Goal: Information Seeking & Learning: Learn about a topic

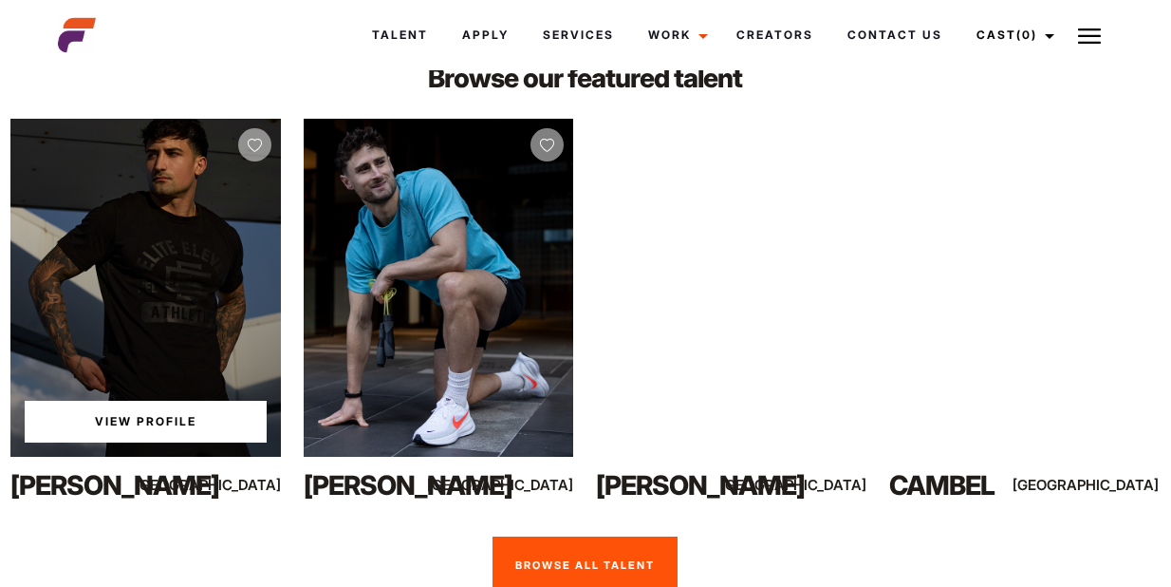
scroll to position [3868, 1]
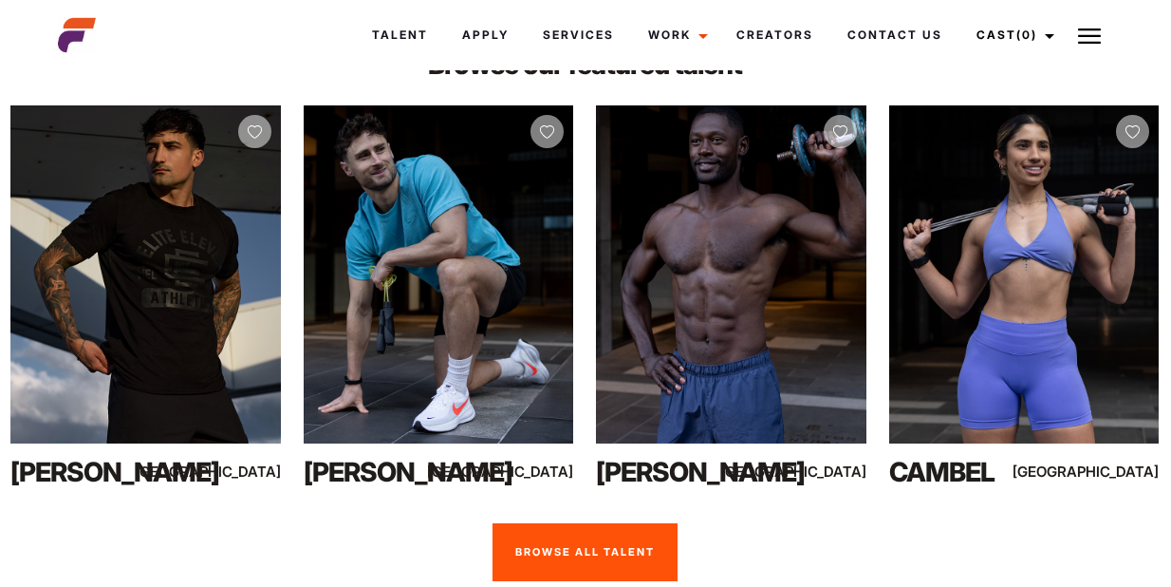
click at [628, 561] on link "Browse All Talent" at bounding box center [585, 552] width 185 height 59
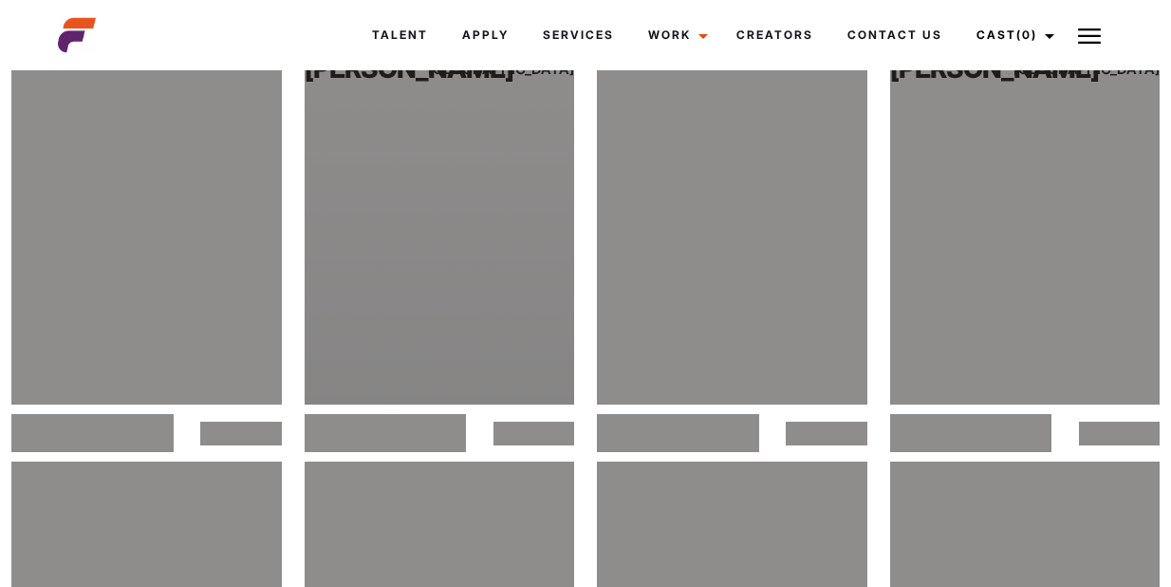
scroll to position [6284, 0]
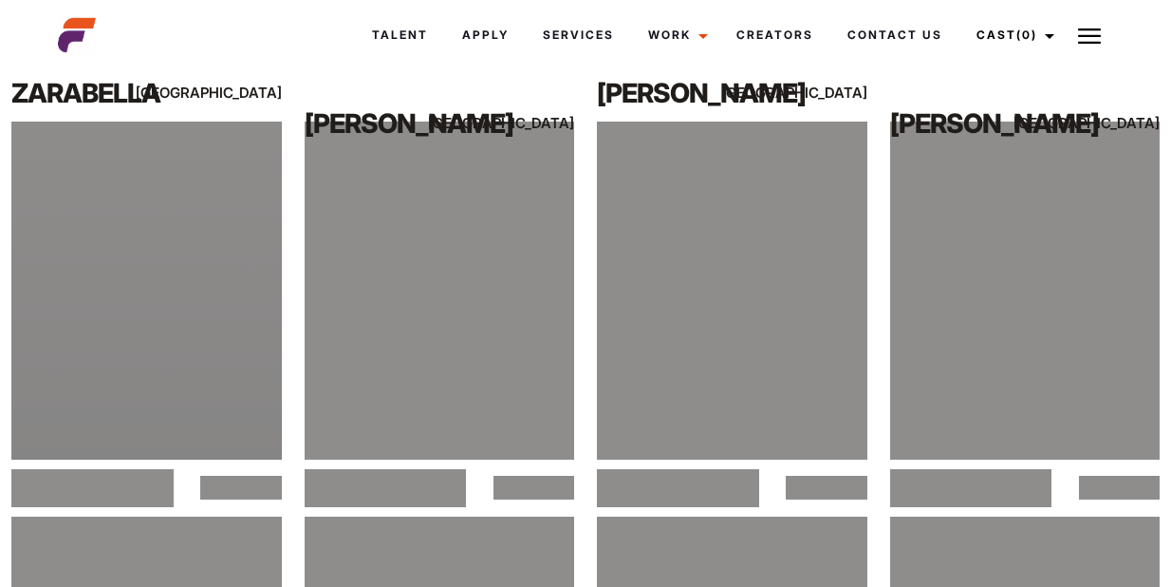
scroll to position [1510, 0]
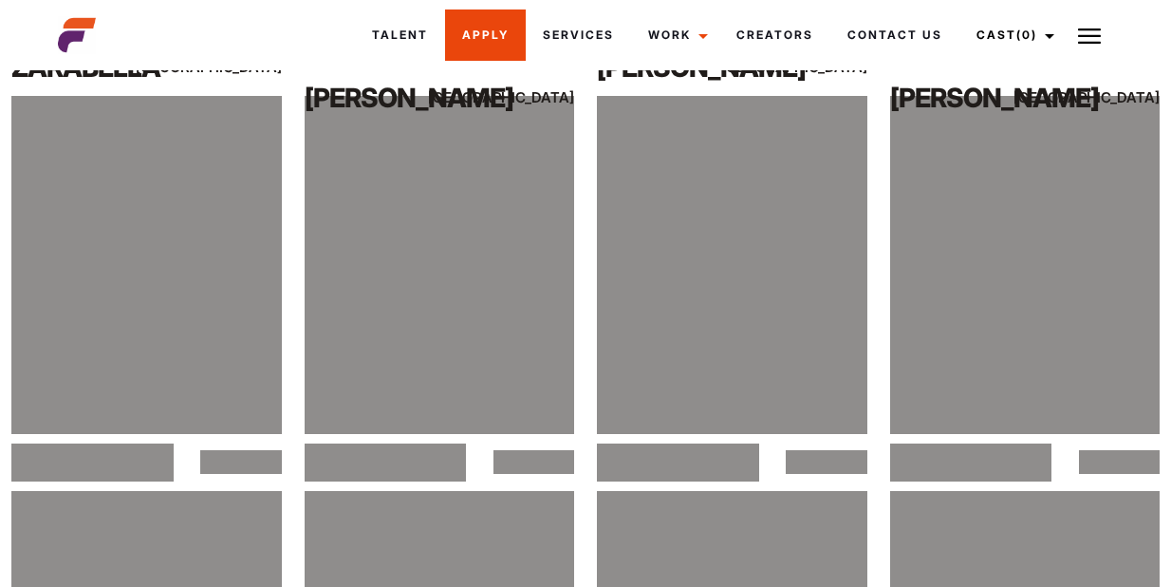
click at [475, 25] on link "Apply" at bounding box center [485, 34] width 81 height 51
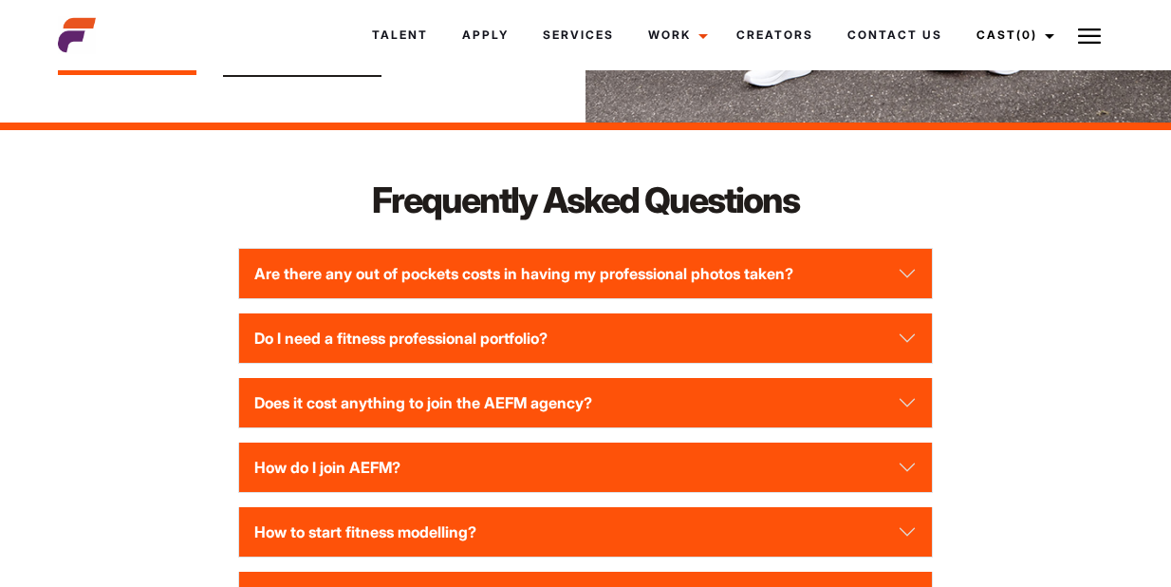
scroll to position [2623, 0]
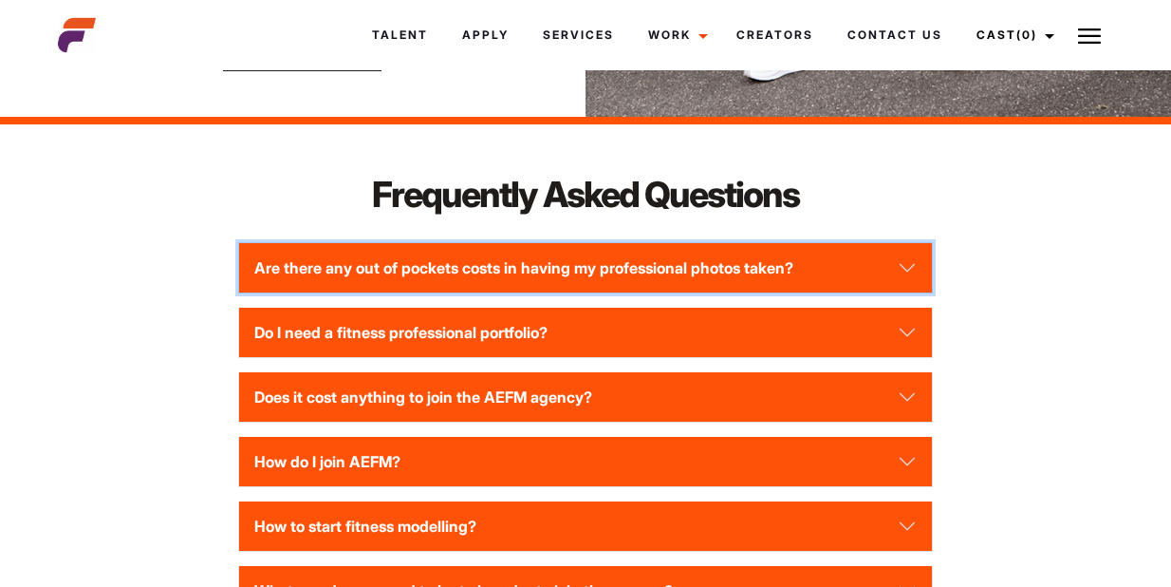
click at [559, 256] on button "Are there any out of pockets costs in having my professional photos taken?" at bounding box center [586, 267] width 694 height 49
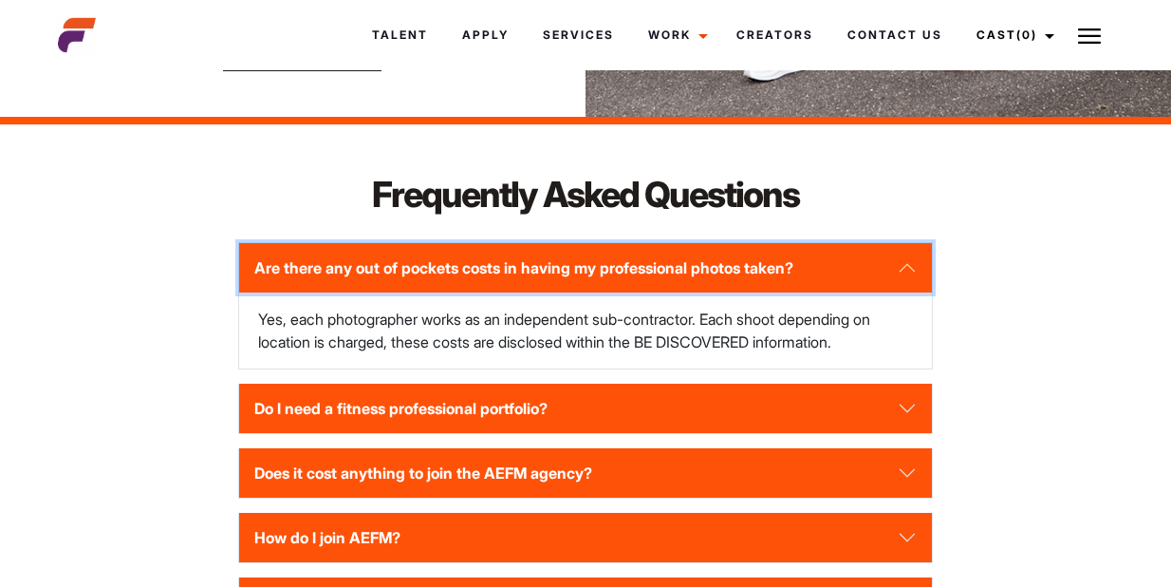
click at [556, 256] on button "Are there any out of pockets costs in having my professional photos taken?" at bounding box center [586, 267] width 694 height 49
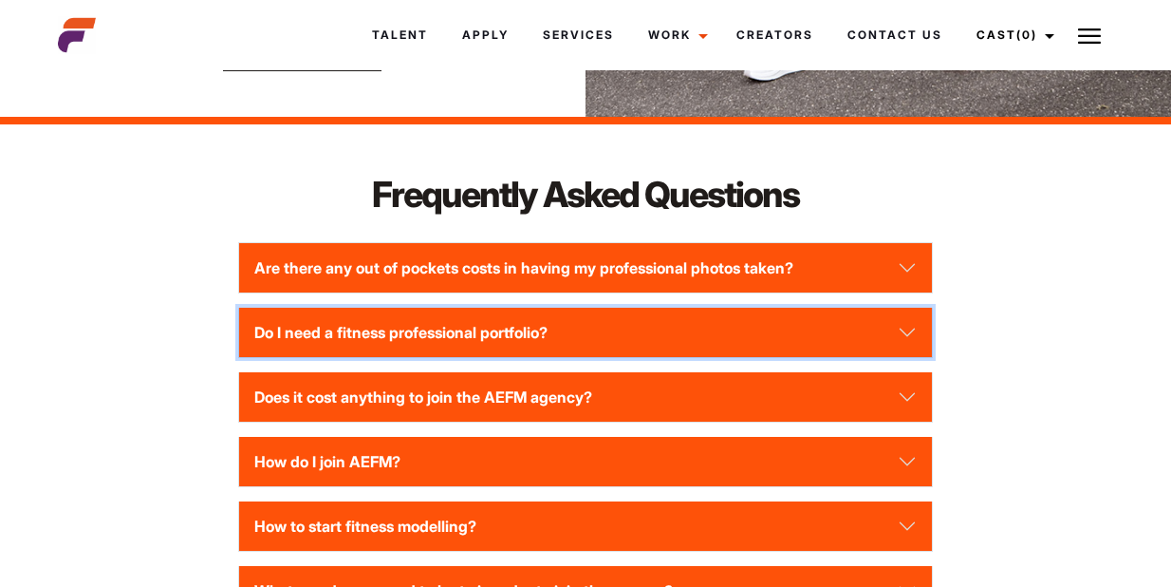
click at [525, 325] on button "Do I need a fitness professional portfolio?" at bounding box center [586, 331] width 694 height 49
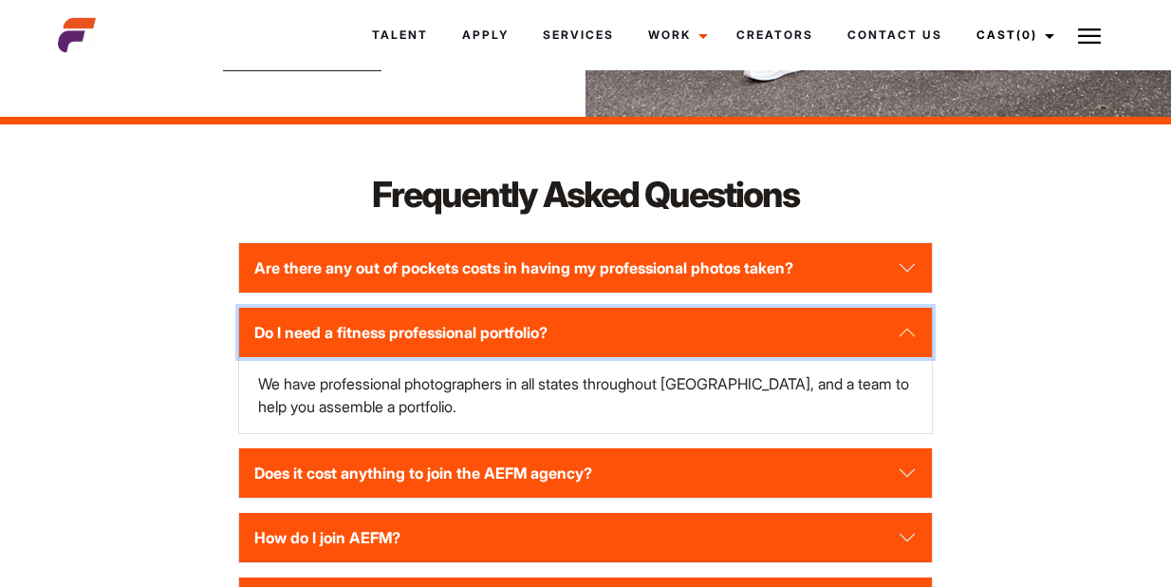
click at [525, 325] on button "Do I need a fitness professional portfolio?" at bounding box center [586, 331] width 694 height 49
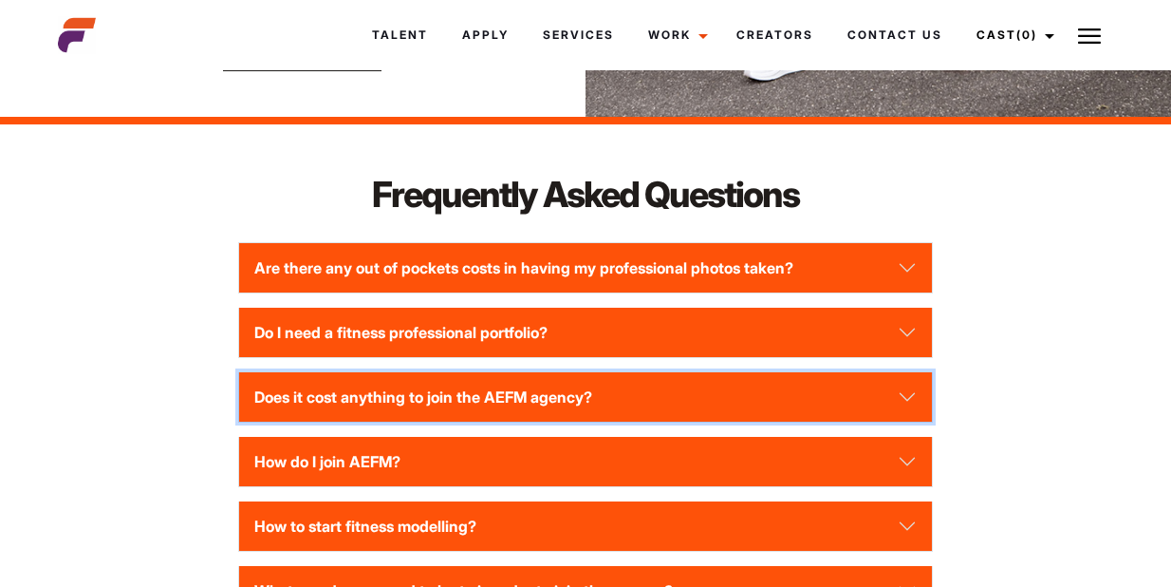
click at [487, 391] on button "Does it cost anything to join the AEFM agency?" at bounding box center [586, 396] width 694 height 49
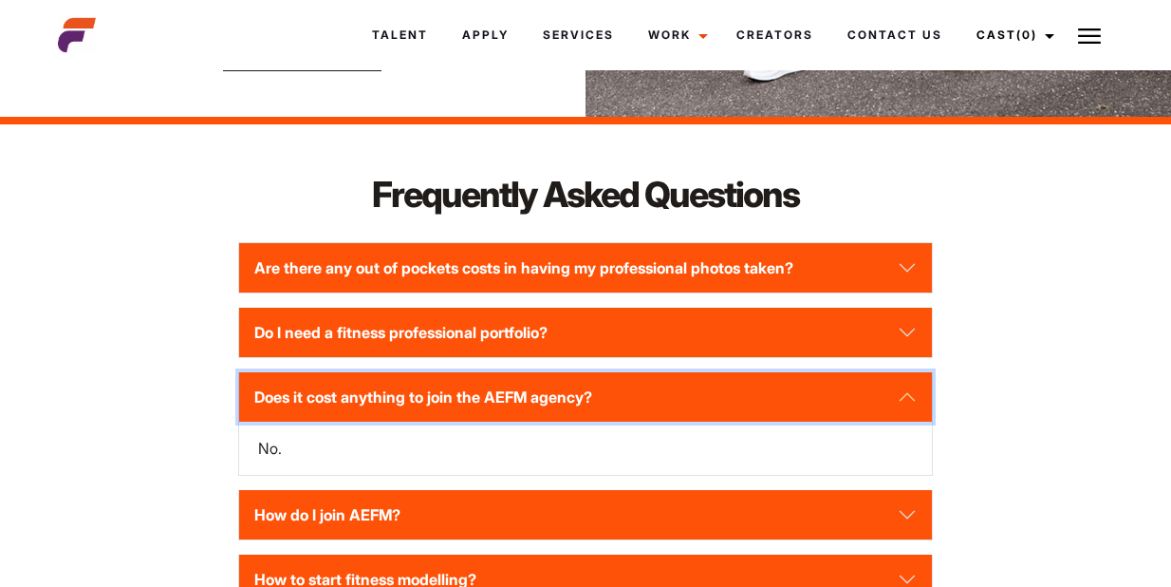
click at [487, 391] on button "Does it cost anything to join the AEFM agency?" at bounding box center [586, 396] width 694 height 49
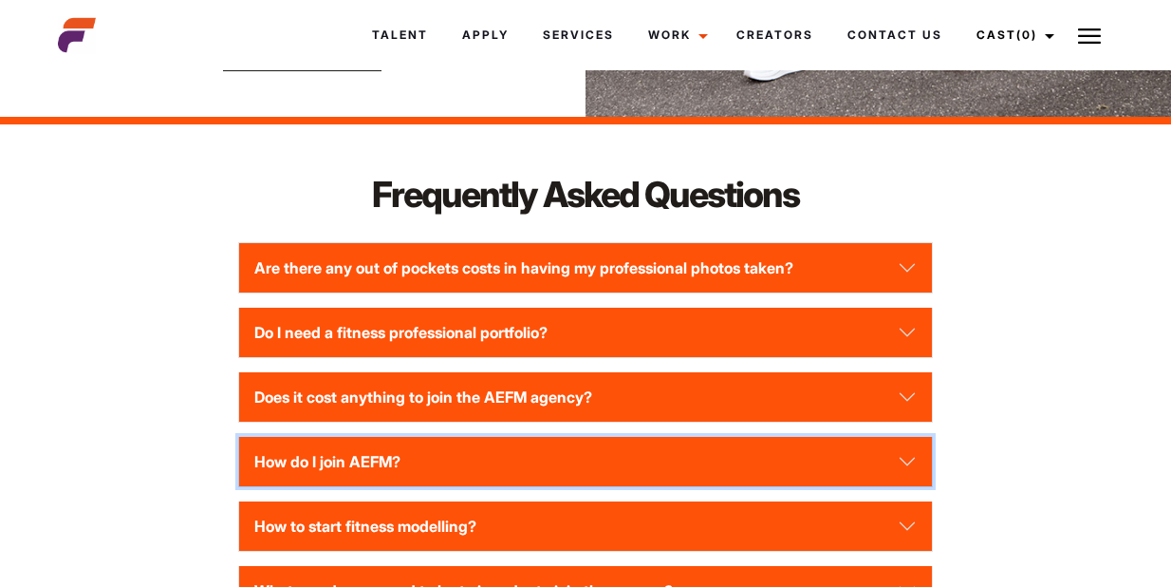
click at [428, 454] on button "How do I join AEFM?" at bounding box center [586, 461] width 694 height 49
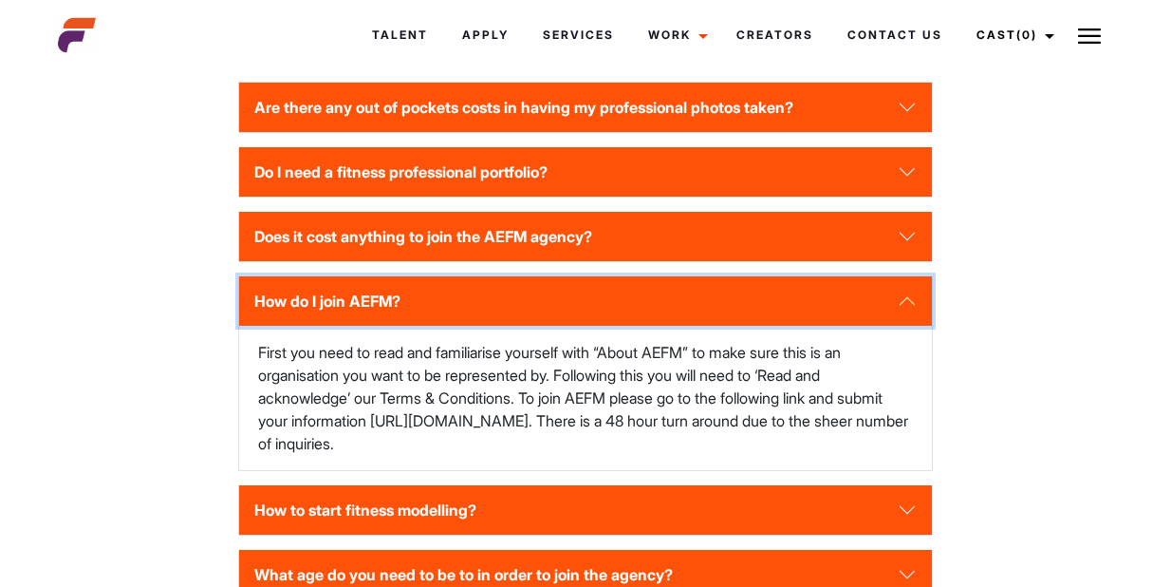
scroll to position [2785, 0]
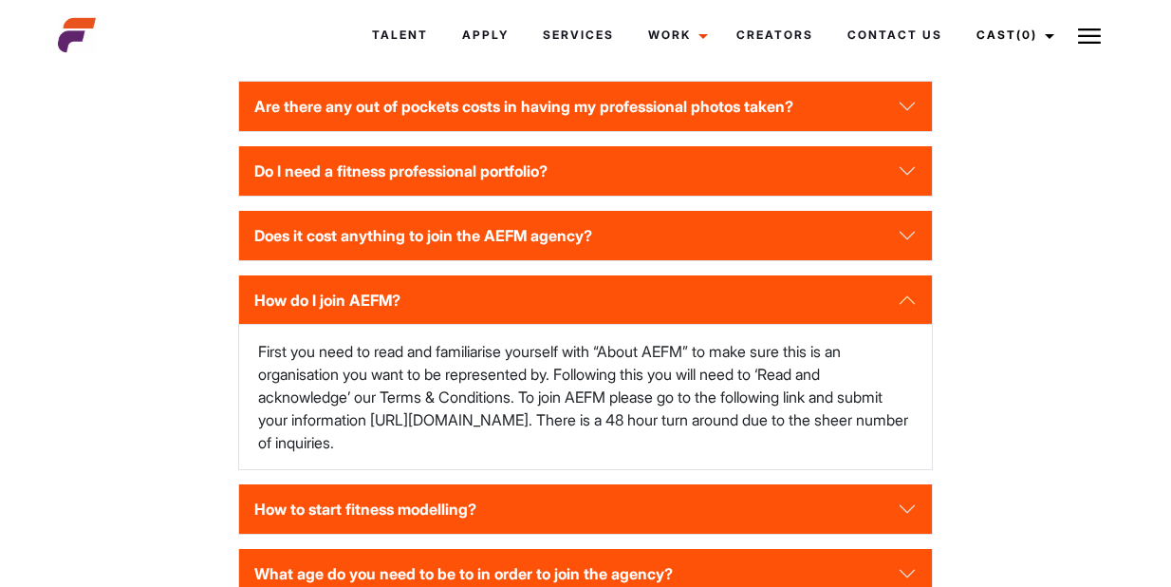
click at [1089, 27] on img at bounding box center [1089, 36] width 23 height 23
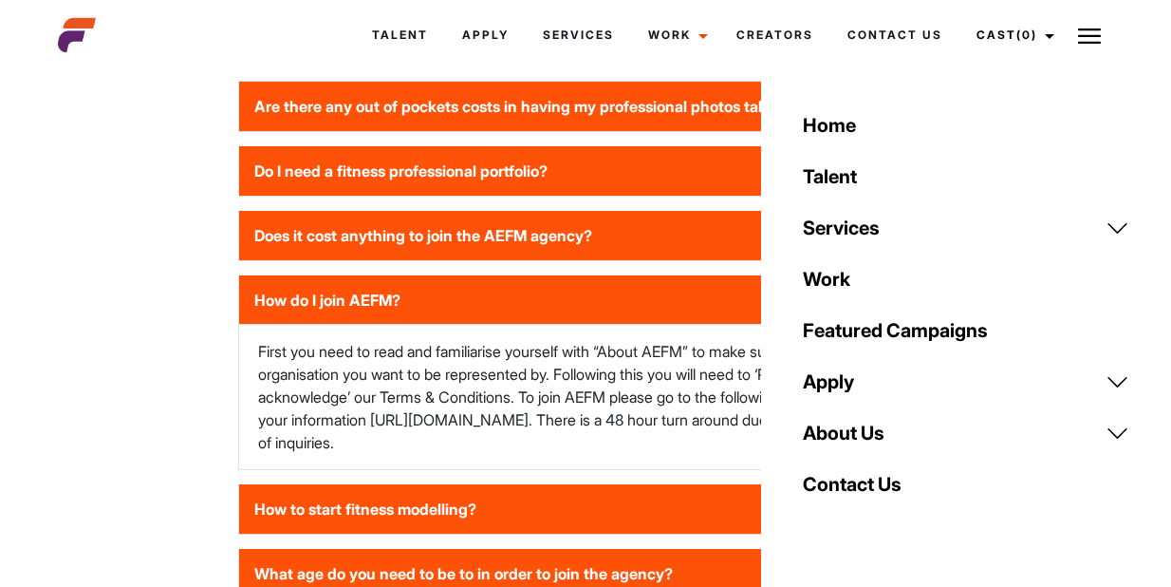
click at [848, 426] on link "About Us" at bounding box center [966, 432] width 349 height 51
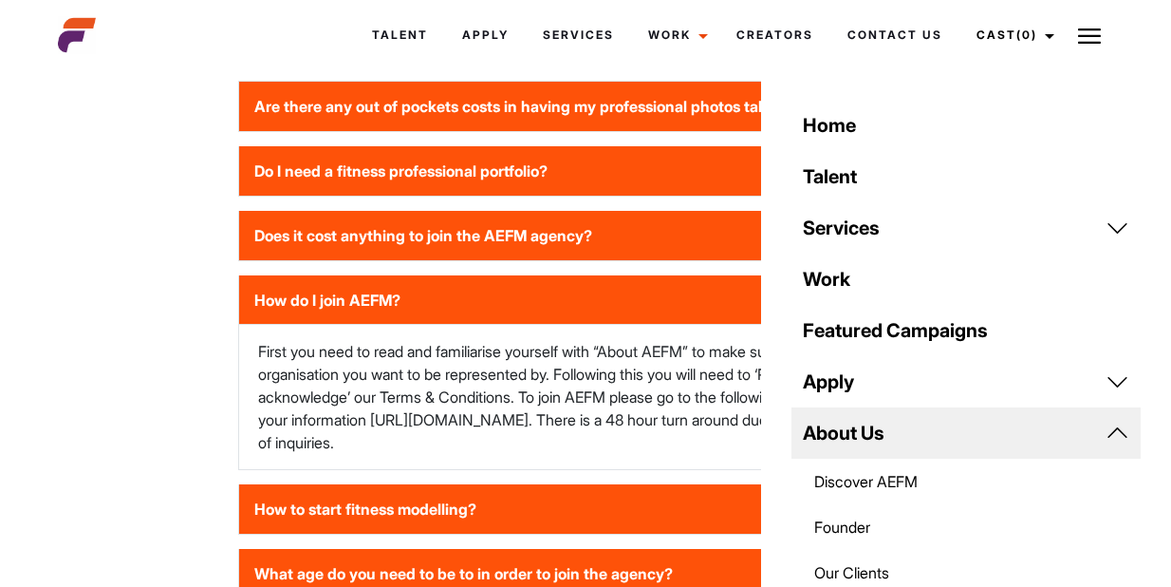
click at [870, 456] on link "About Us" at bounding box center [966, 432] width 349 height 51
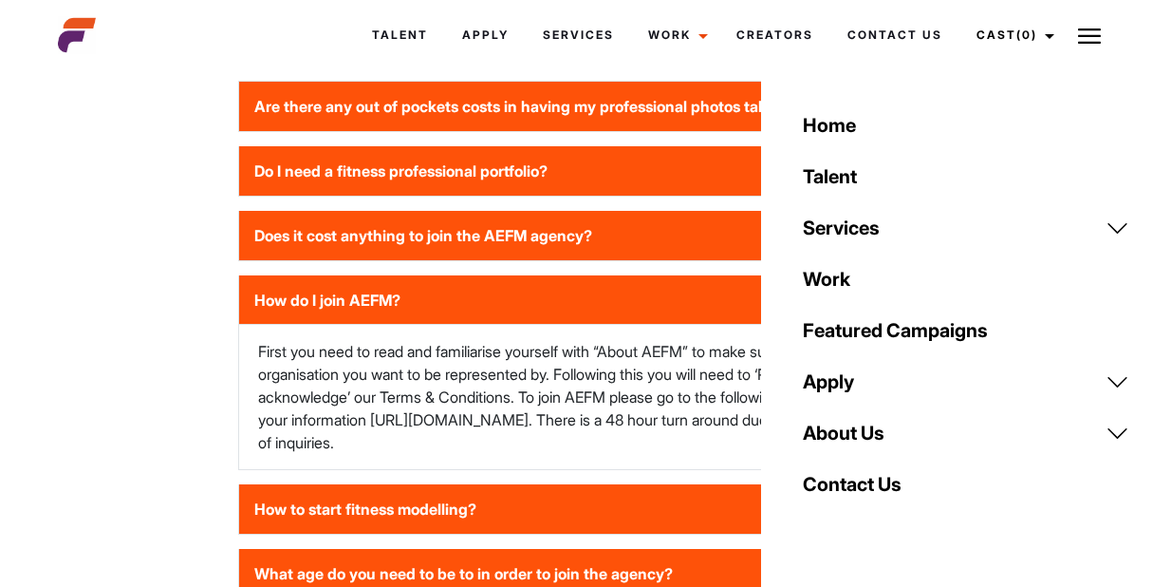
click at [850, 439] on link "About Us" at bounding box center [966, 432] width 349 height 51
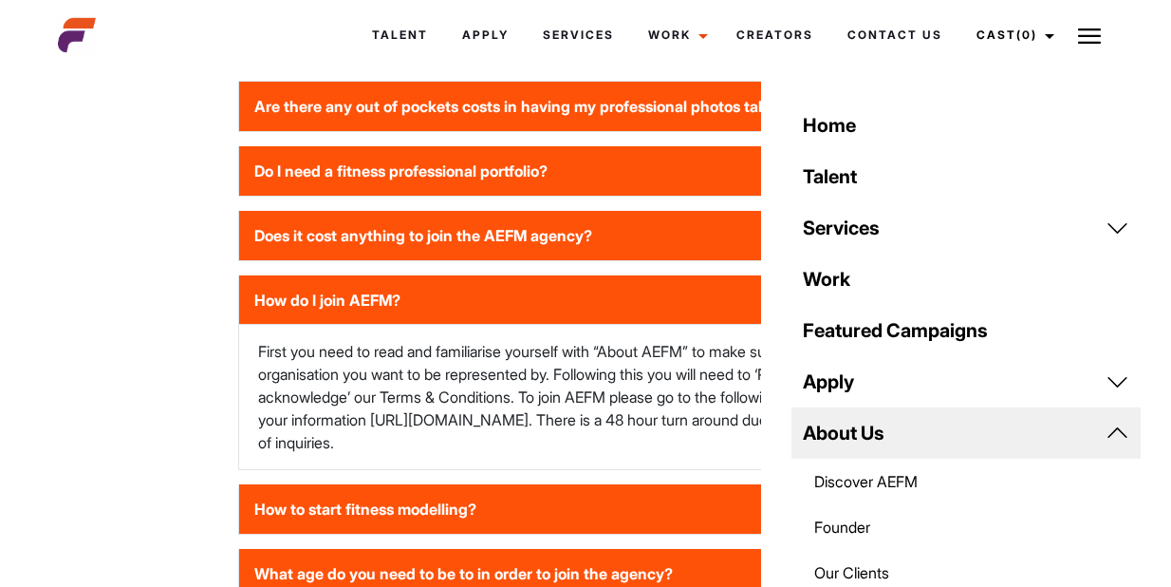
click at [856, 478] on link "Discover AEFM" at bounding box center [966, 481] width 349 height 46
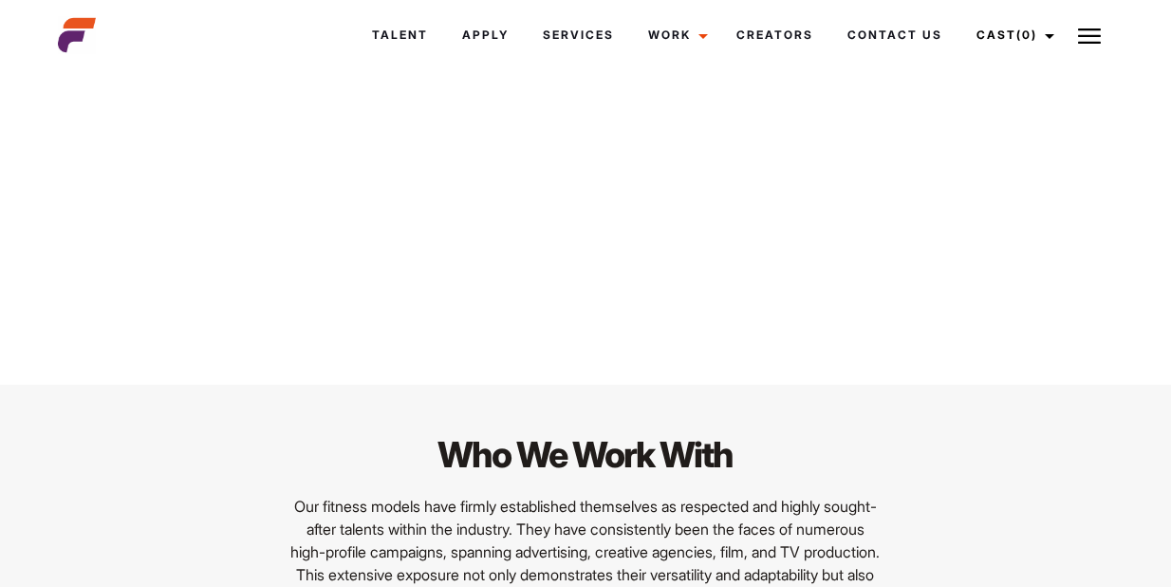
scroll to position [1530, 0]
